Goal: Navigation & Orientation: Understand site structure

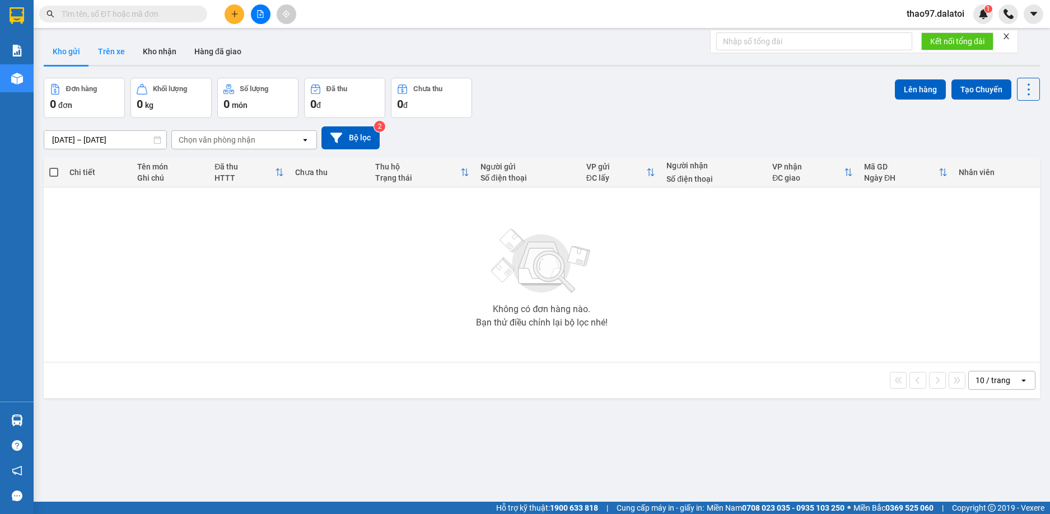
click at [114, 57] on button "Trên xe" at bounding box center [111, 51] width 45 height 27
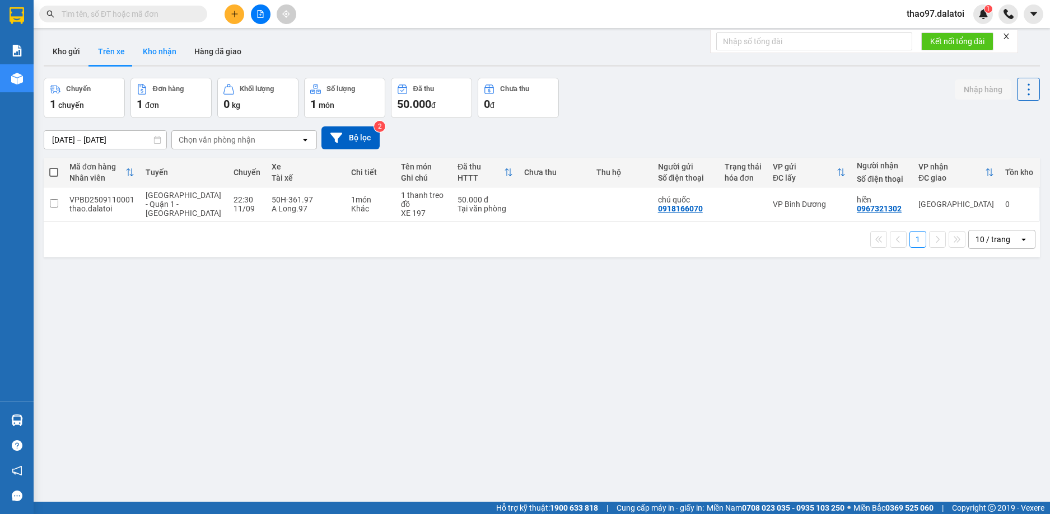
click at [158, 55] on button "Kho nhận" at bounding box center [160, 51] width 52 height 27
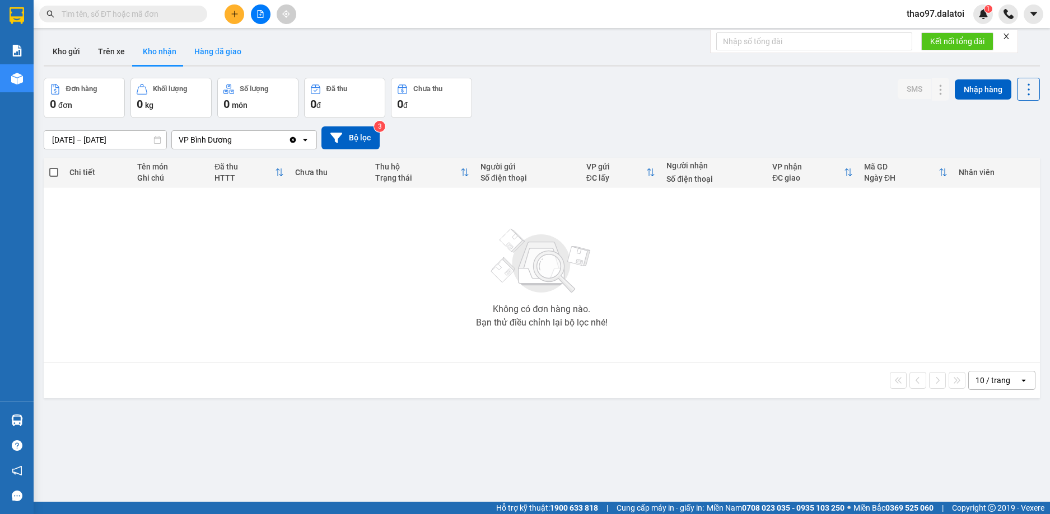
click at [206, 55] on button "Hàng đã giao" at bounding box center [217, 51] width 65 height 27
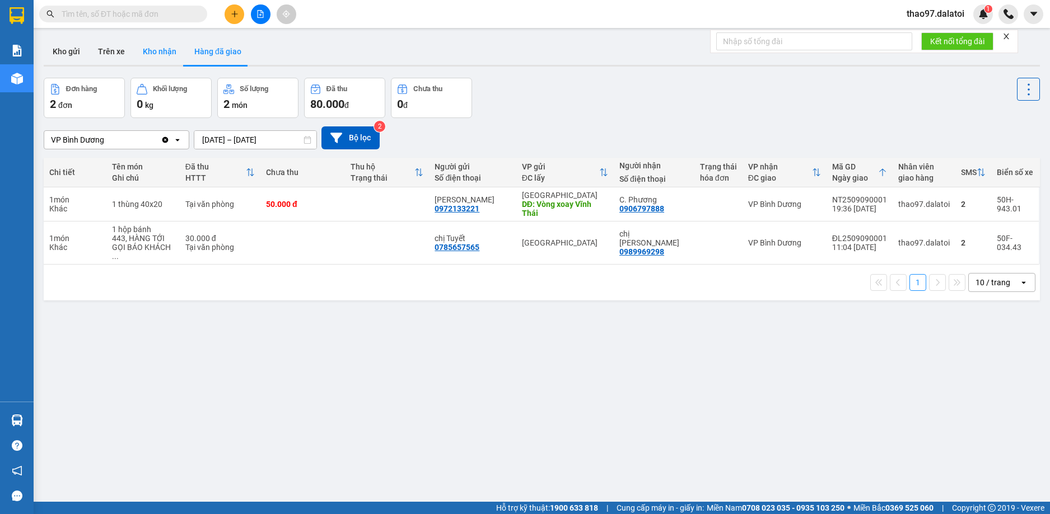
click at [165, 57] on button "Kho nhận" at bounding box center [160, 51] width 52 height 27
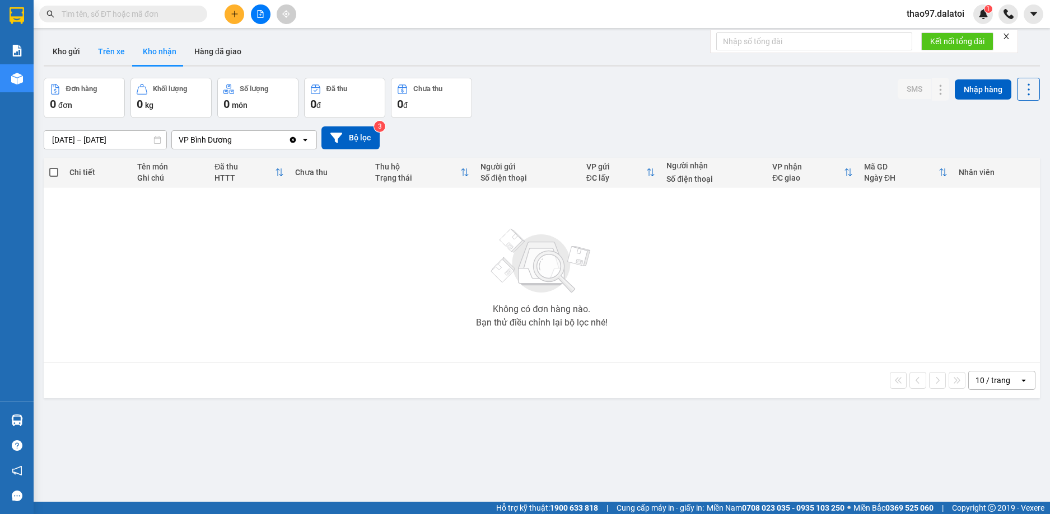
click at [112, 50] on button "Trên xe" at bounding box center [111, 51] width 45 height 27
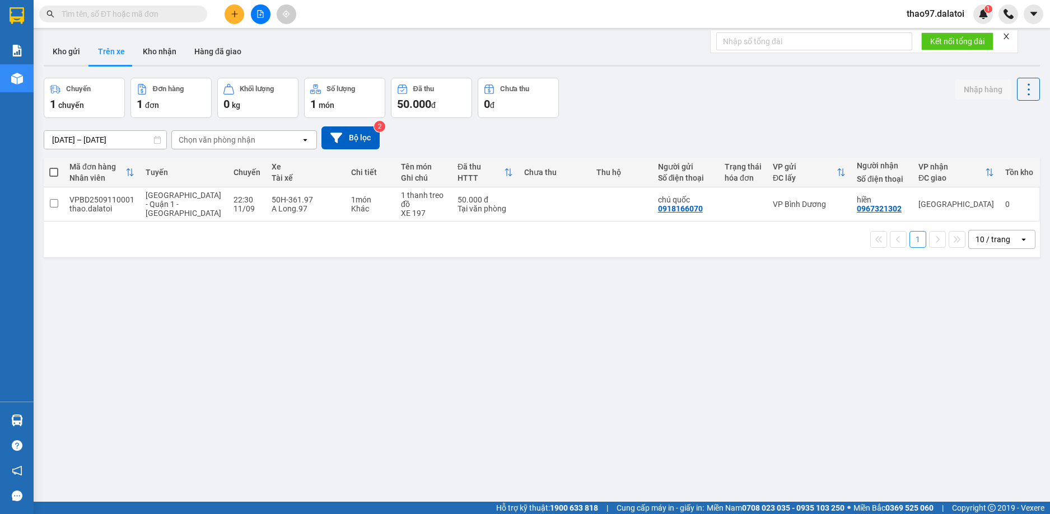
drag, startPoint x: 776, startPoint y: 310, endPoint x: 738, endPoint y: 270, distance: 55.4
click at [769, 301] on div "ver 1.8.143 Kho gửi Trên xe Kho nhận Hàng đã giao Chuyến 1 chuyến Đơn hàng 1 đơ…" at bounding box center [541, 291] width 1005 height 514
